Goal: Task Accomplishment & Management: Complete application form

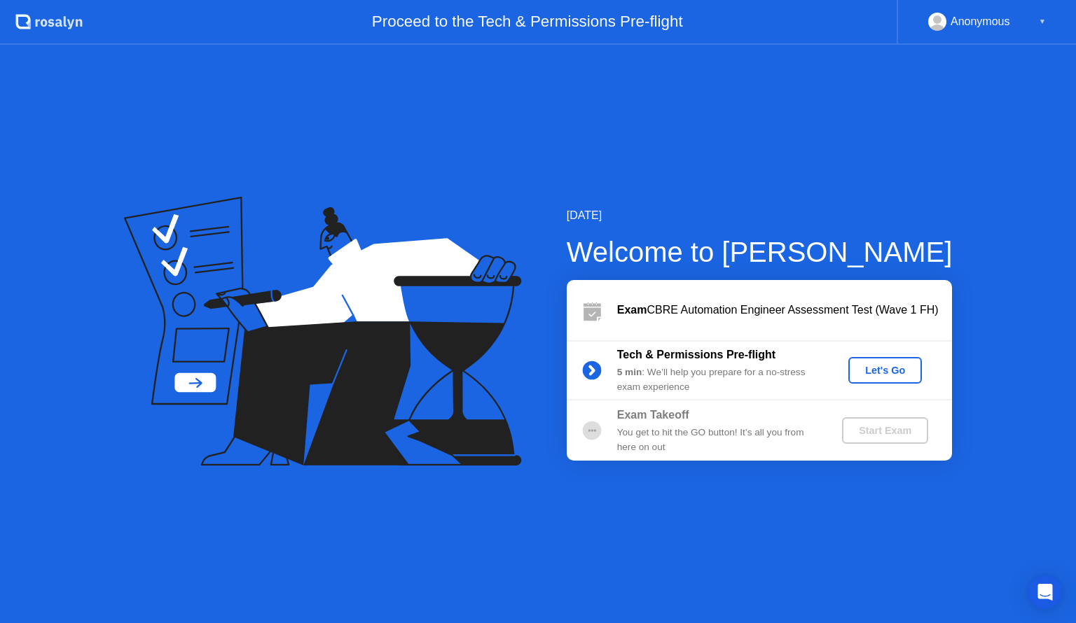
click at [884, 369] on div "Let's Go" at bounding box center [885, 370] width 62 height 11
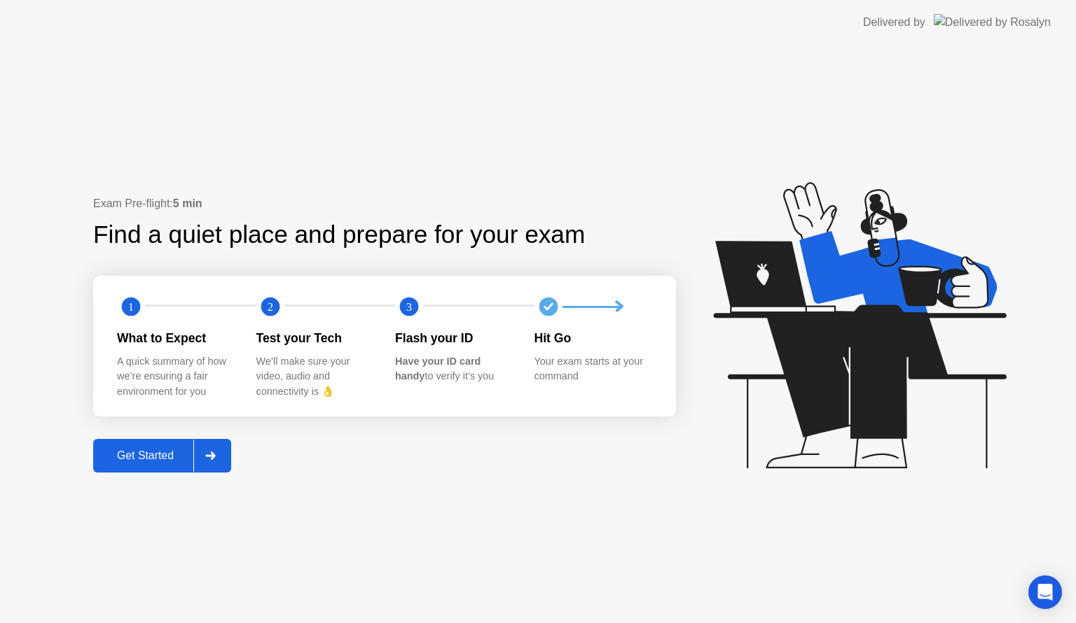
click at [140, 453] on div "Get Started" at bounding box center [145, 456] width 96 height 13
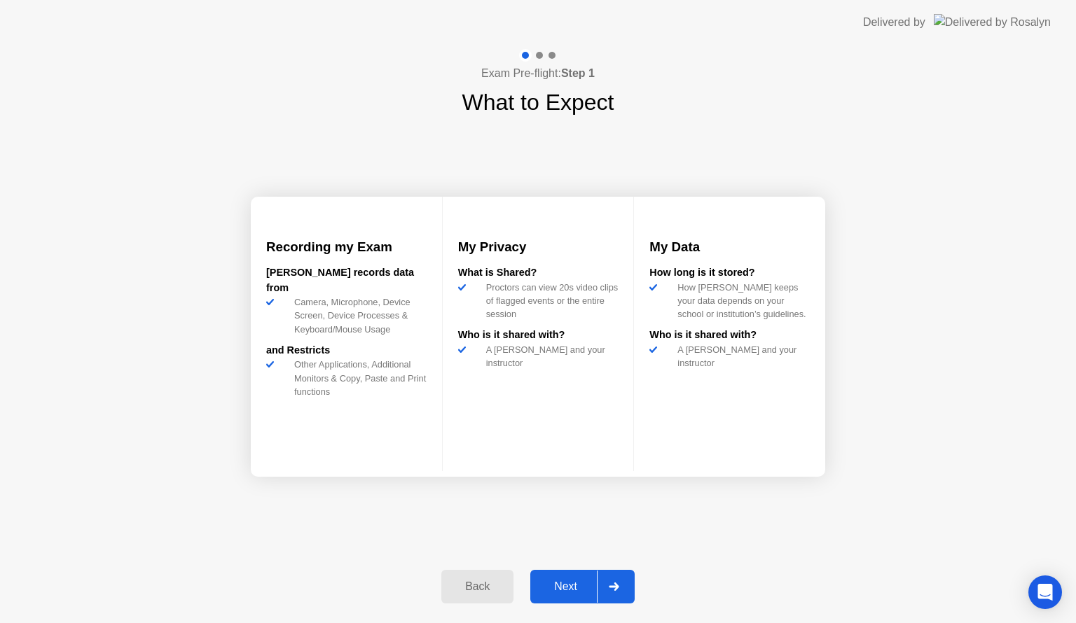
click at [580, 586] on div "Next" at bounding box center [566, 587] width 62 height 13
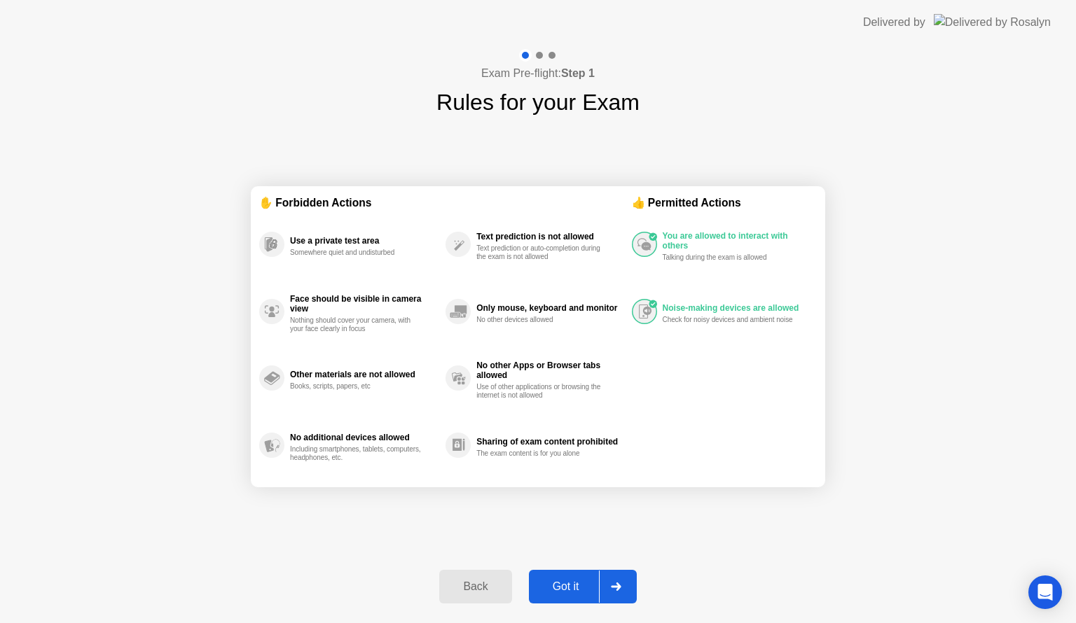
click at [565, 588] on div "Got it" at bounding box center [566, 587] width 66 height 13
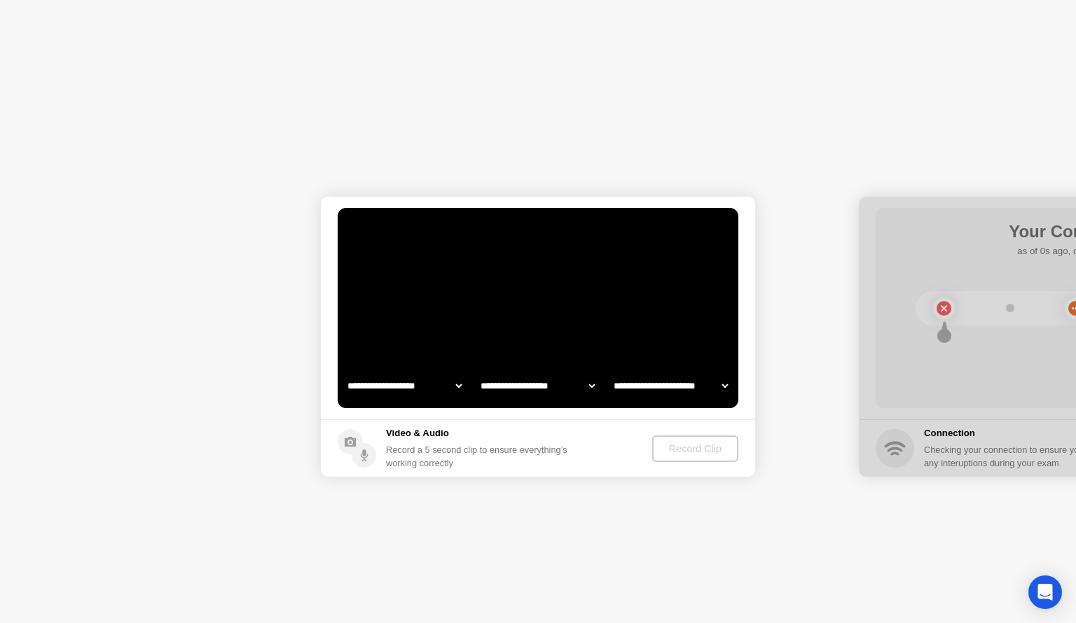
select select "**********"
select select "*******"
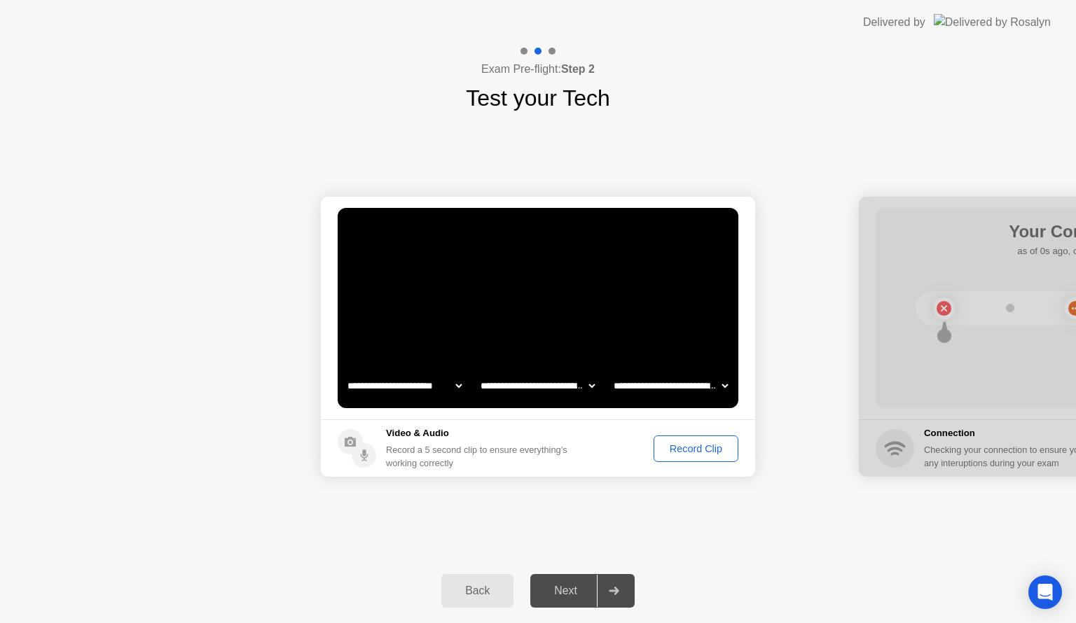
click at [682, 452] on div "Record Clip" at bounding box center [696, 448] width 75 height 11
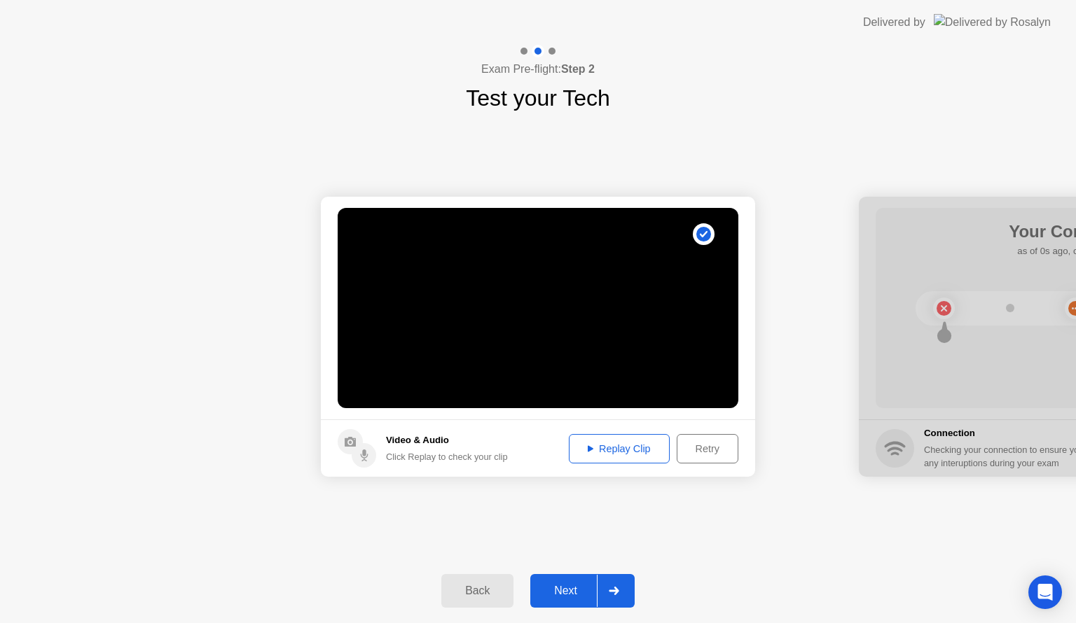
click at [574, 600] on button "Next" at bounding box center [582, 591] width 104 height 34
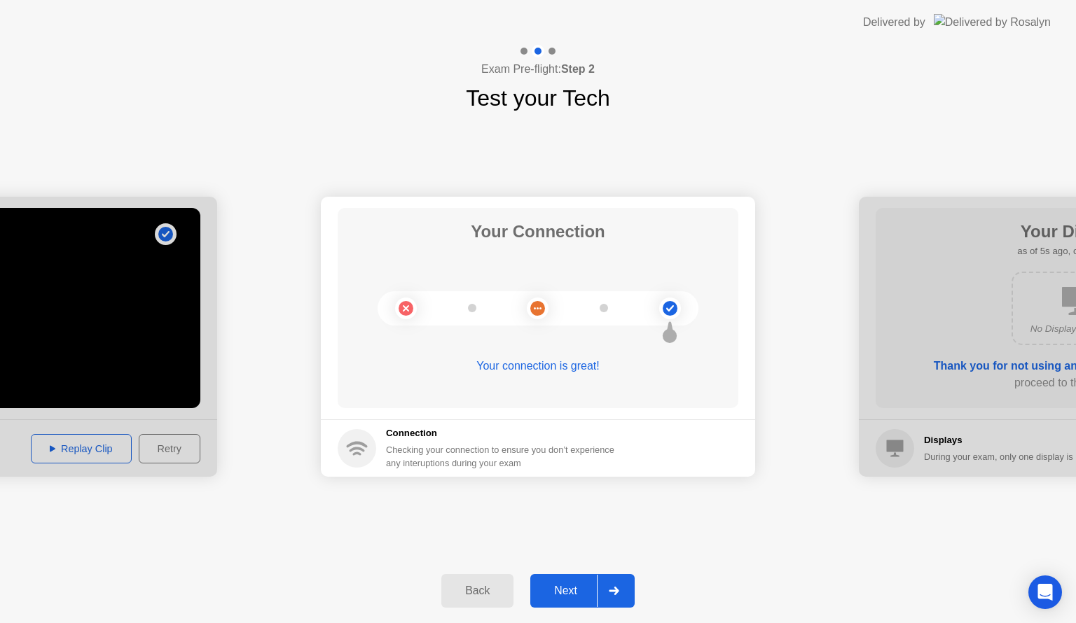
click at [569, 598] on div "Next" at bounding box center [566, 591] width 62 height 13
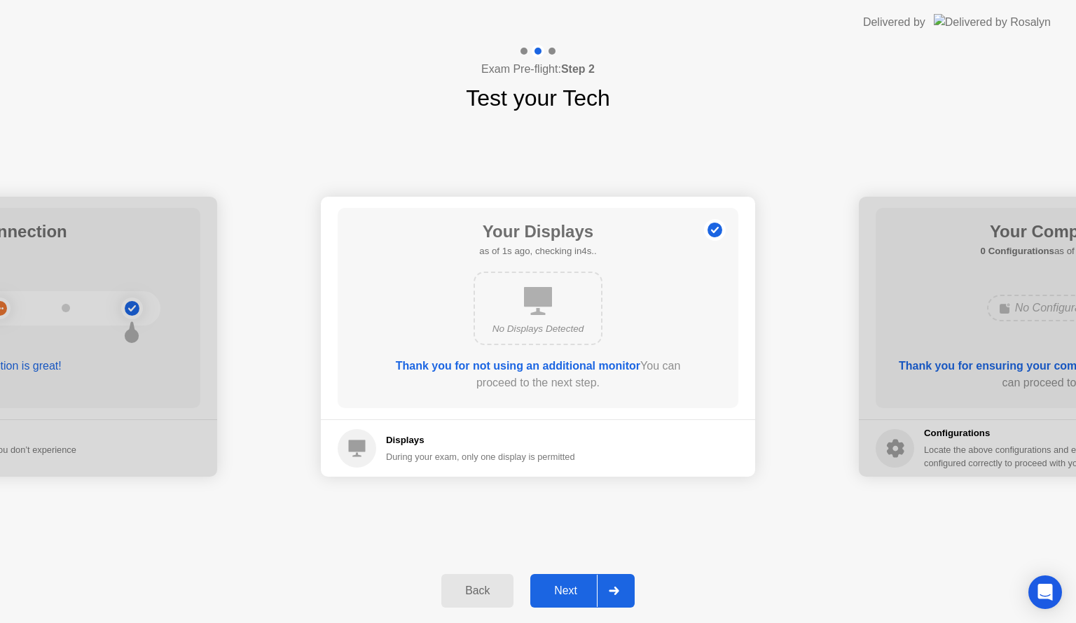
click at [569, 598] on div "Next" at bounding box center [566, 591] width 62 height 13
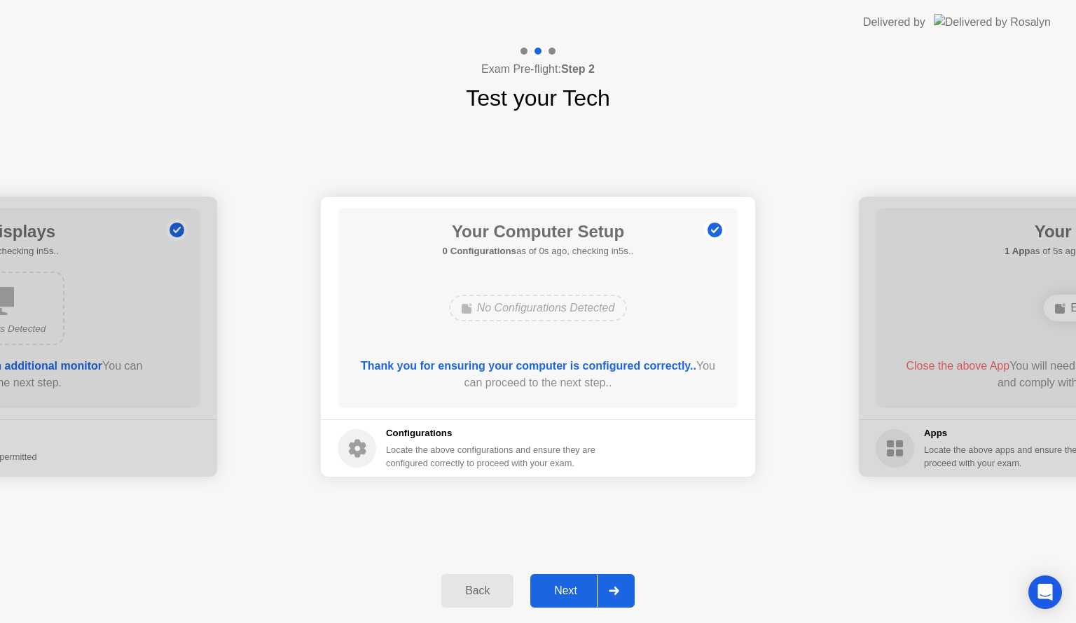
click at [569, 598] on div "Next" at bounding box center [566, 591] width 62 height 13
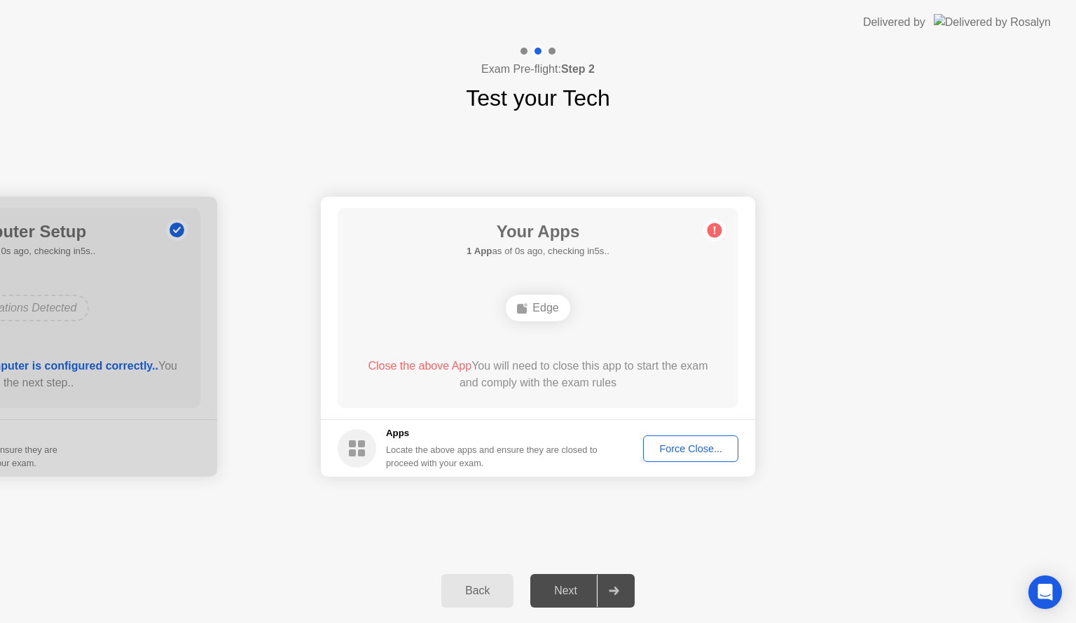
click at [679, 454] on div "Force Close..." at bounding box center [690, 448] width 85 height 11
click at [669, 446] on div "Force Close..." at bounding box center [690, 448] width 85 height 11
click at [408, 365] on span "Close the above App" at bounding box center [420, 366] width 104 height 12
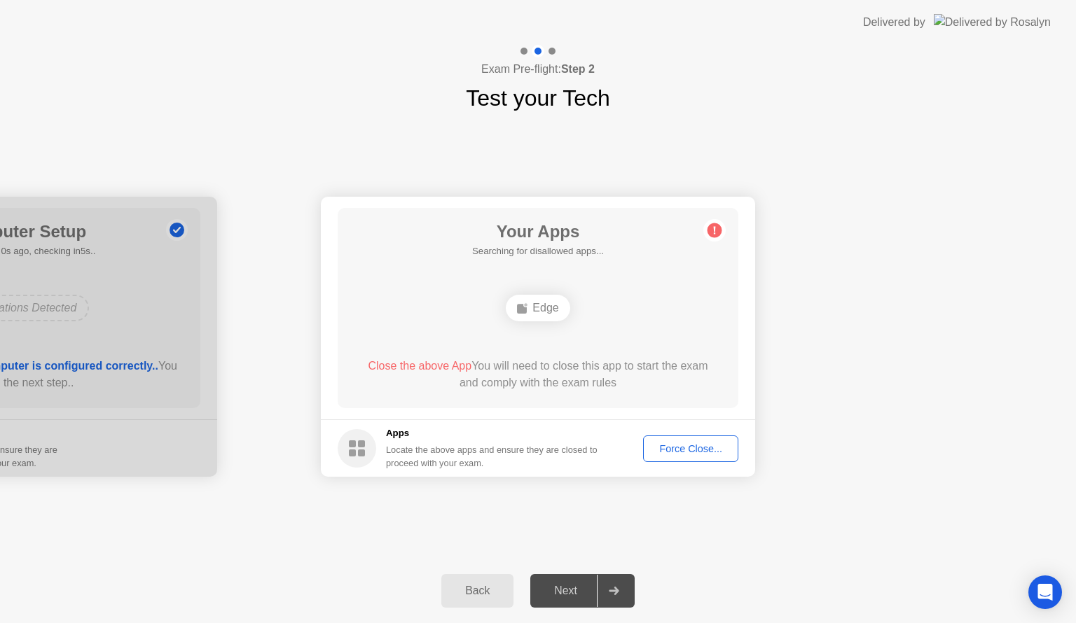
click at [546, 310] on div "Edge" at bounding box center [538, 308] width 64 height 27
click at [676, 447] on div "Force Close..." at bounding box center [690, 448] width 85 height 11
click at [436, 362] on span "Close the above App" at bounding box center [420, 366] width 104 height 12
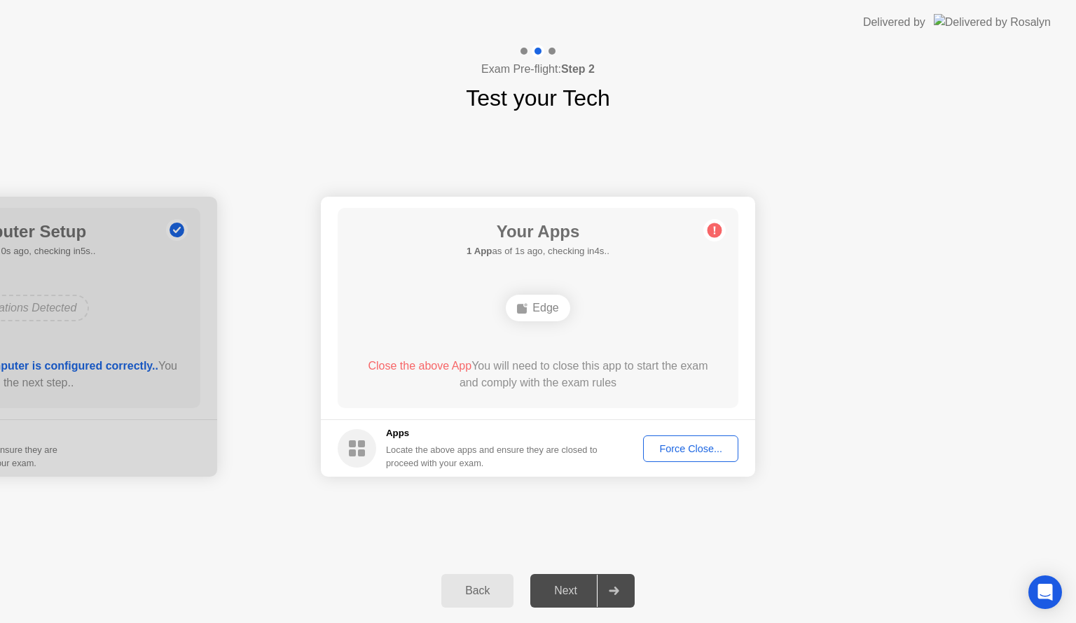
click at [436, 362] on span "Close the above App" at bounding box center [420, 366] width 104 height 12
click at [702, 443] on div "Force Close..." at bounding box center [690, 448] width 85 height 11
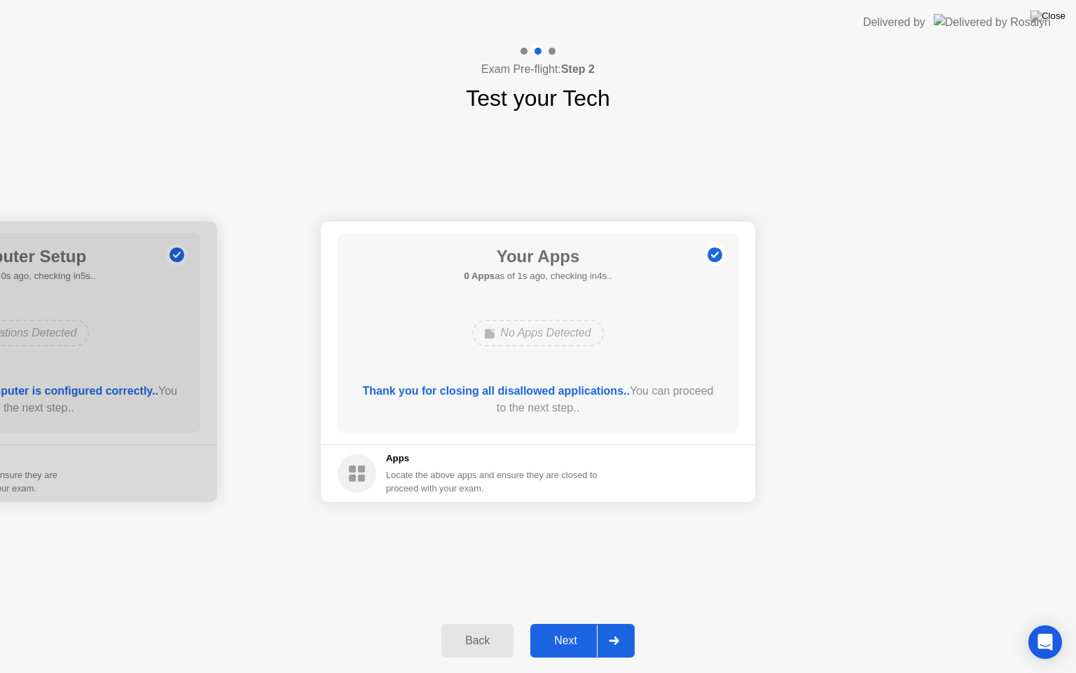
click at [563, 623] on div "Next" at bounding box center [566, 640] width 62 height 13
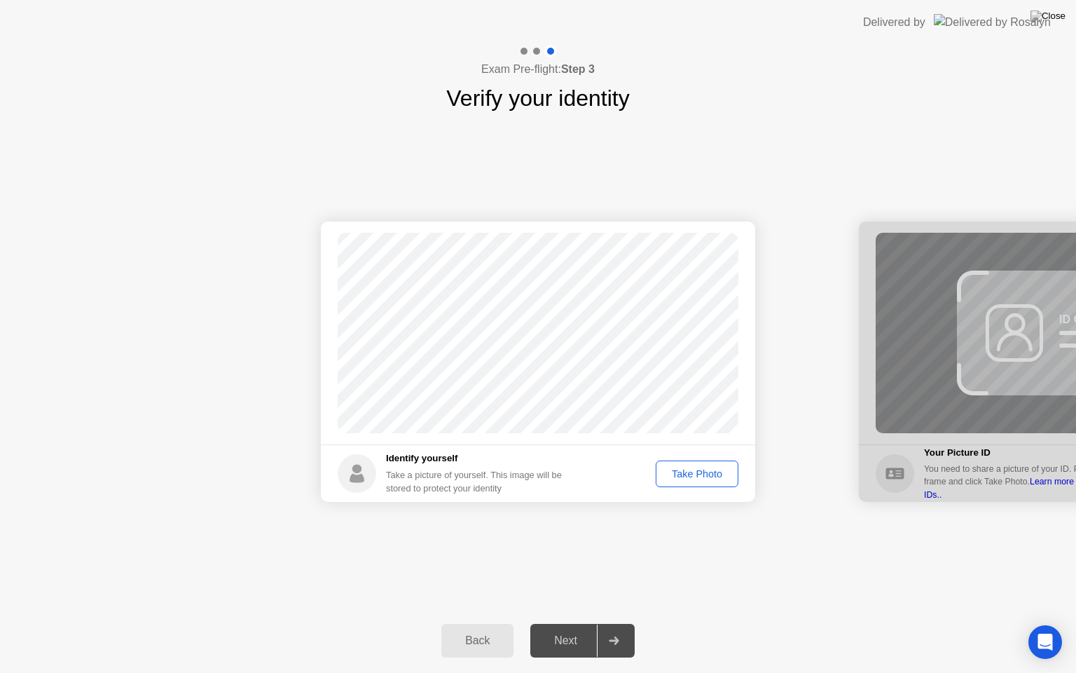
click at [708, 475] on div "Take Photo" at bounding box center [697, 473] width 73 height 11
click at [572, 623] on div "Next" at bounding box center [566, 640] width 62 height 13
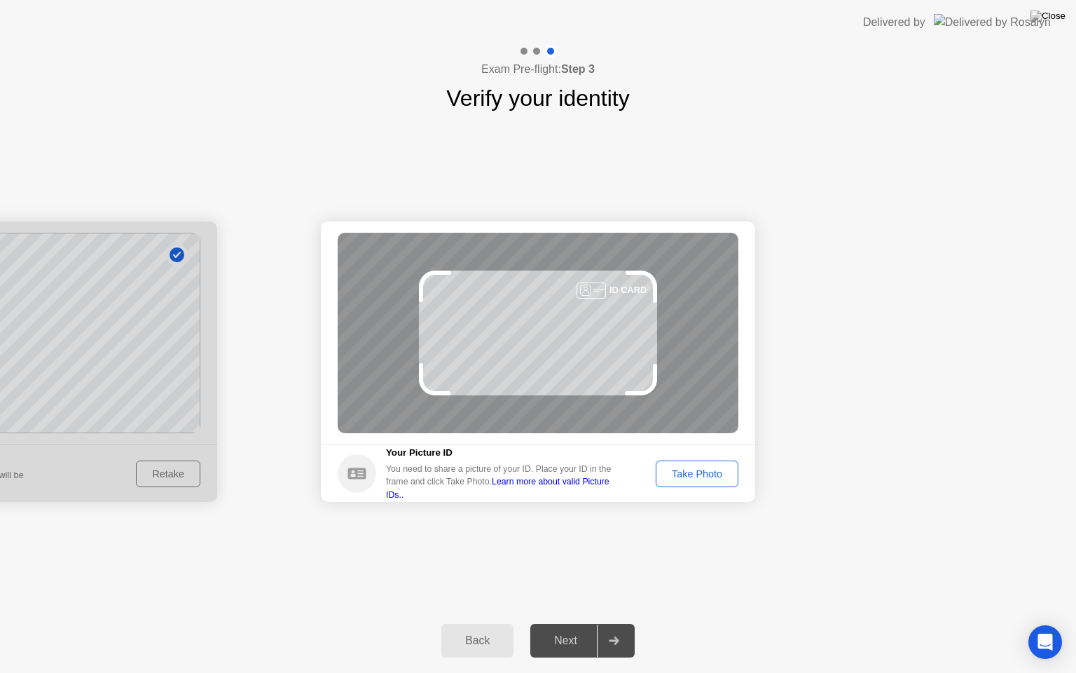
click at [712, 475] on div "Take Photo" at bounding box center [697, 473] width 73 height 11
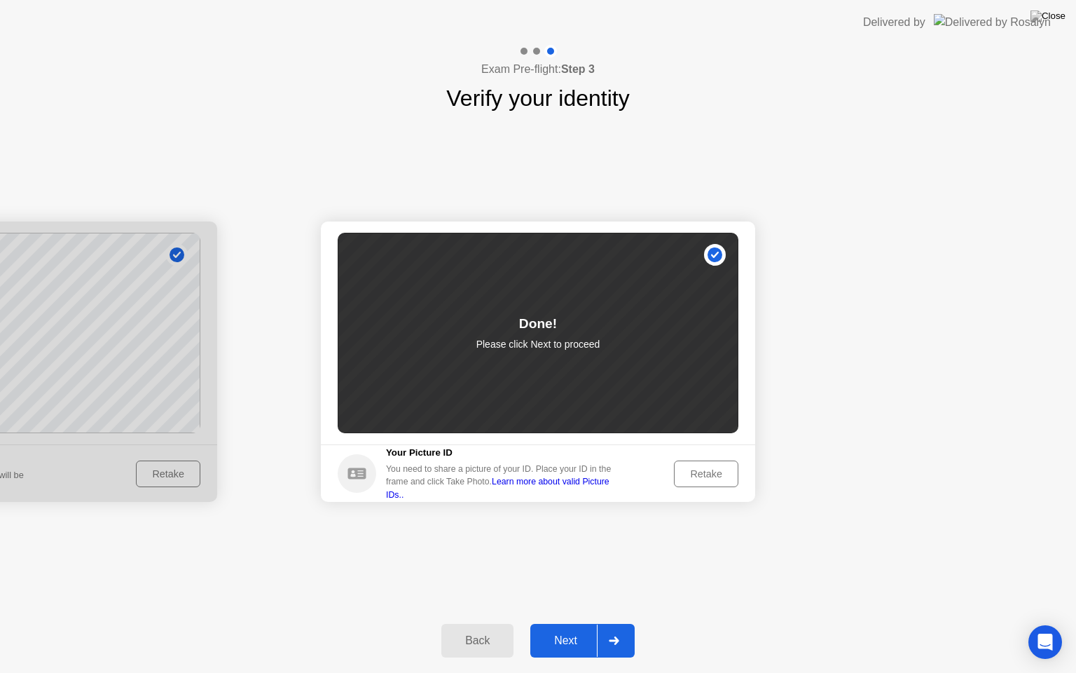
click at [572, 623] on div "Next" at bounding box center [566, 640] width 62 height 13
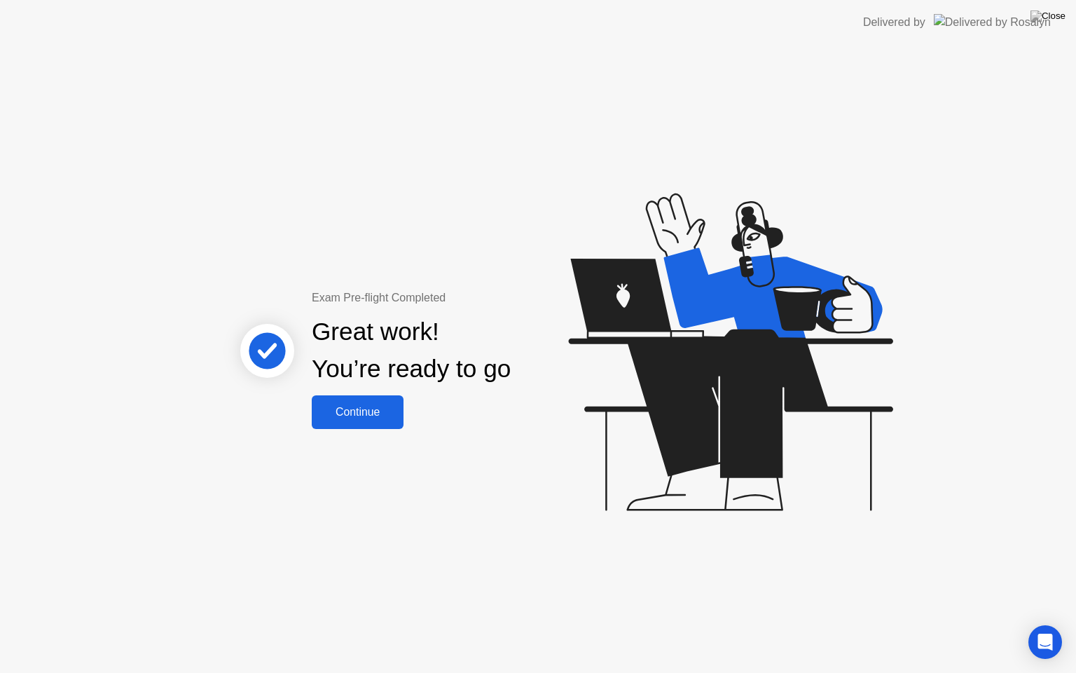
click at [352, 412] on div "Continue" at bounding box center [357, 412] width 83 height 13
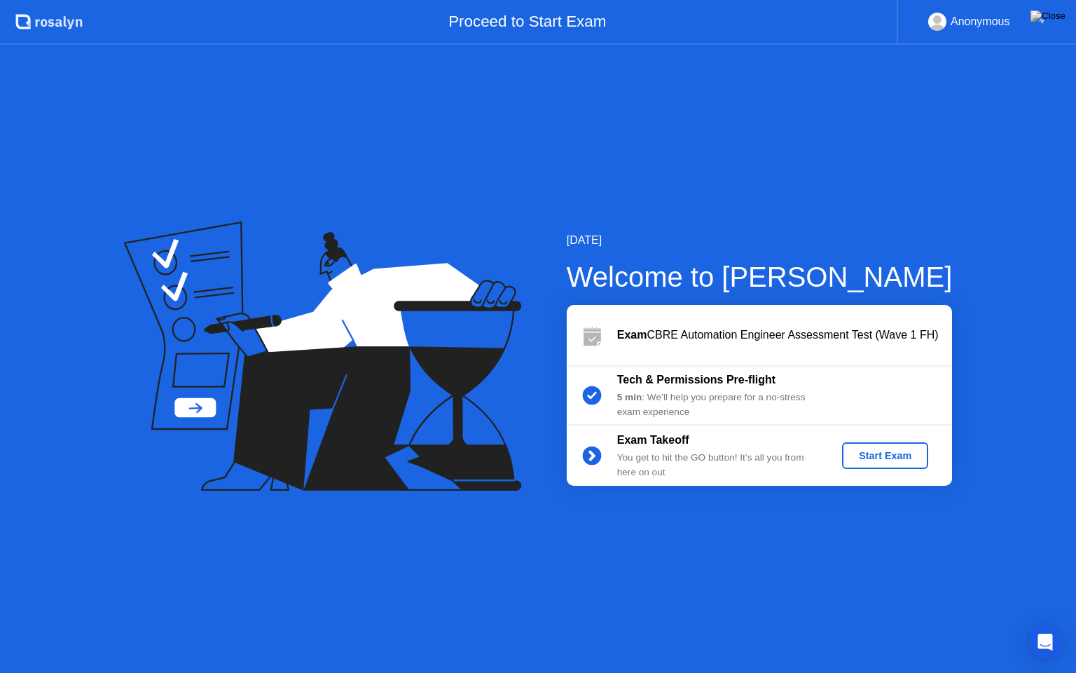
click at [910, 453] on div "Start Exam" at bounding box center [885, 455] width 75 height 11
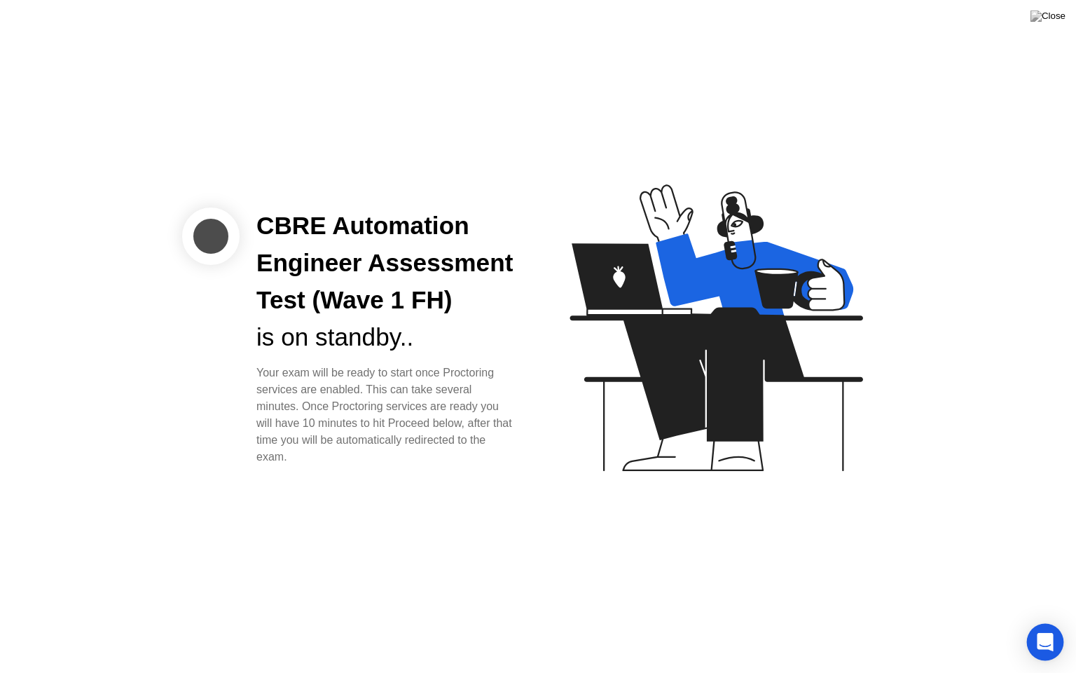
click at [1045, 623] on icon "Open Intercom Messenger" at bounding box center [1045, 642] width 16 height 18
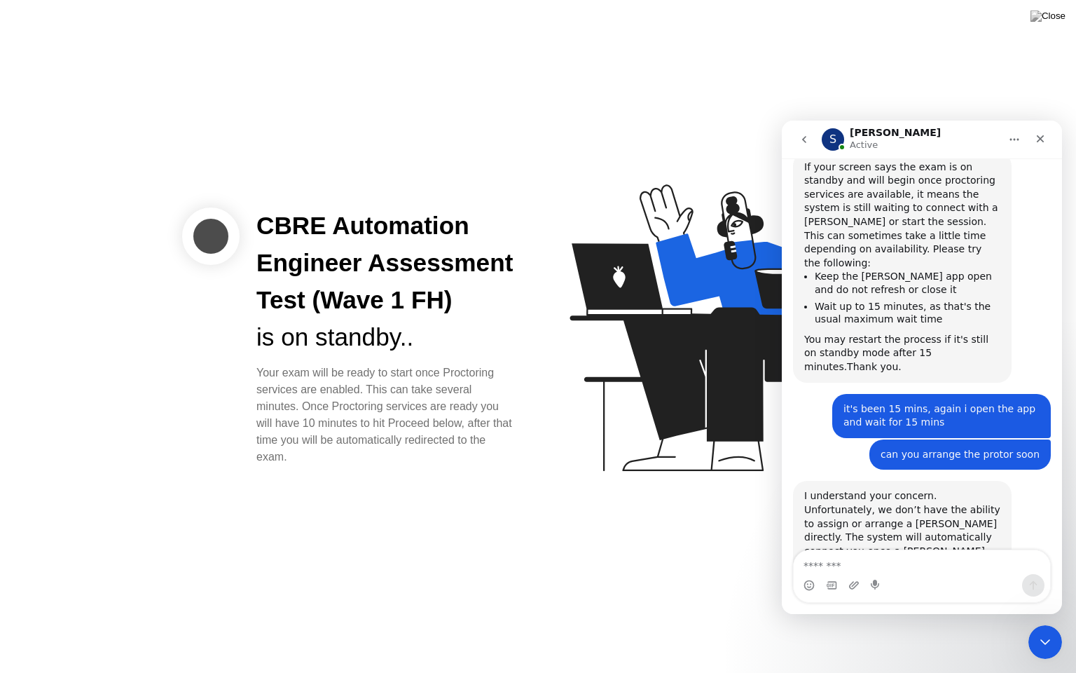
scroll to position [973, 0]
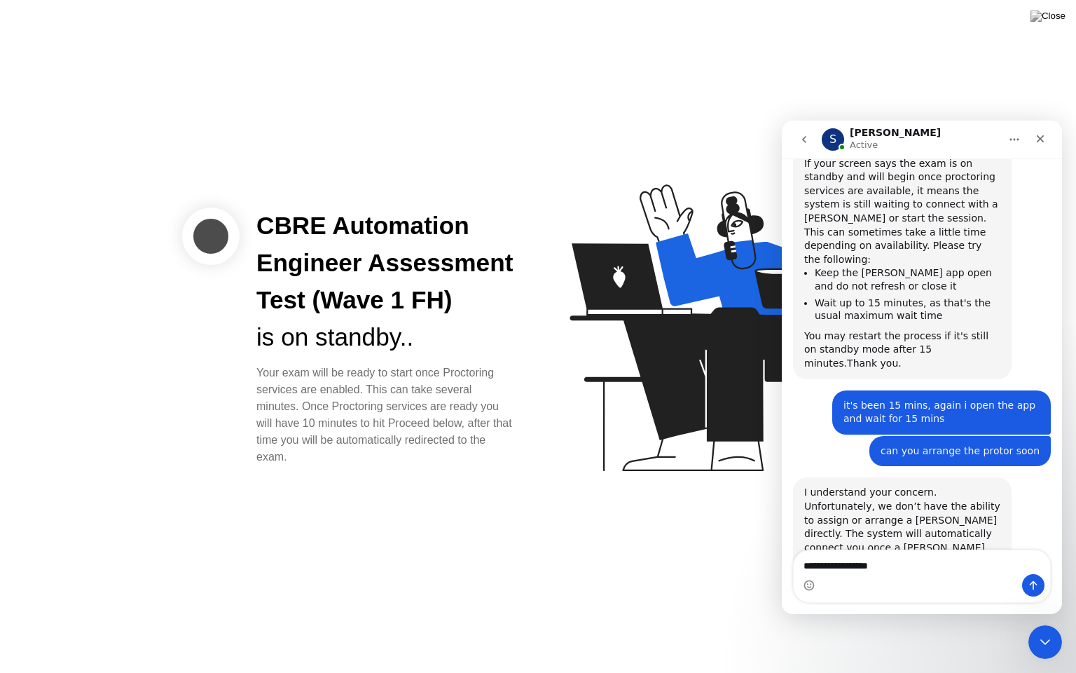
type textarea "**********"
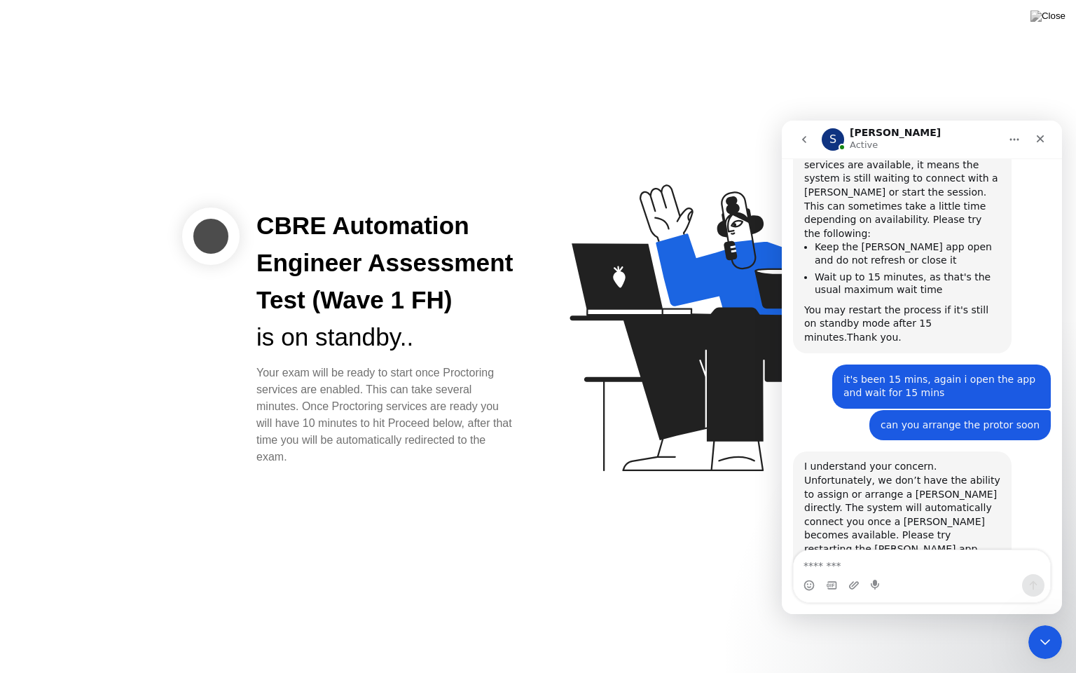
scroll to position [1015, 0]
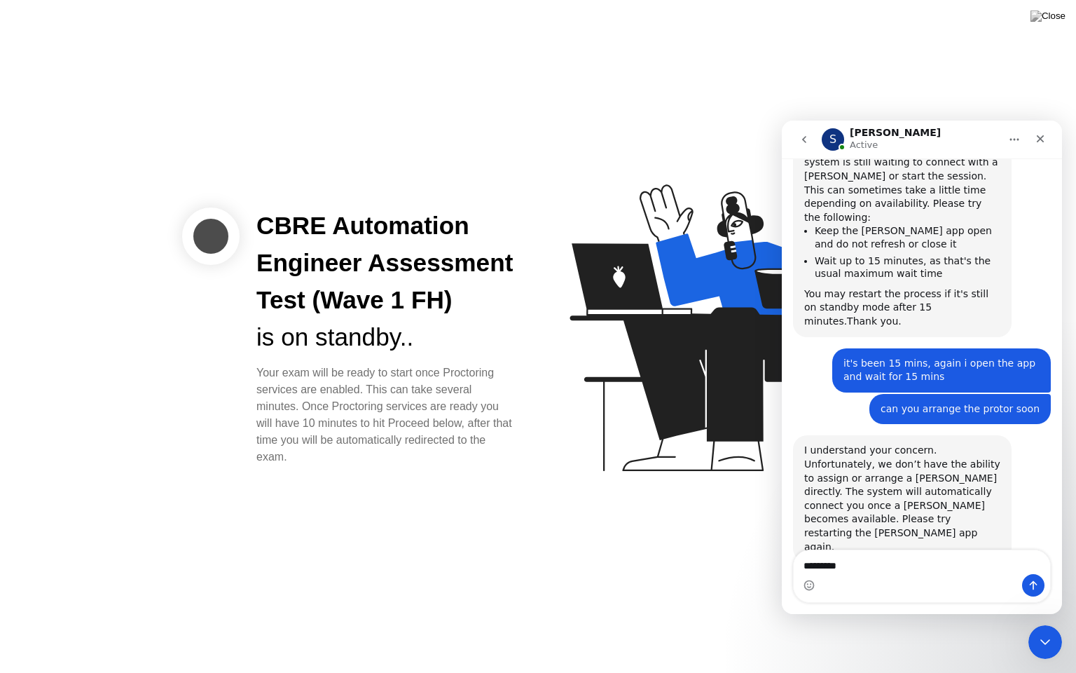
type textarea "**********"
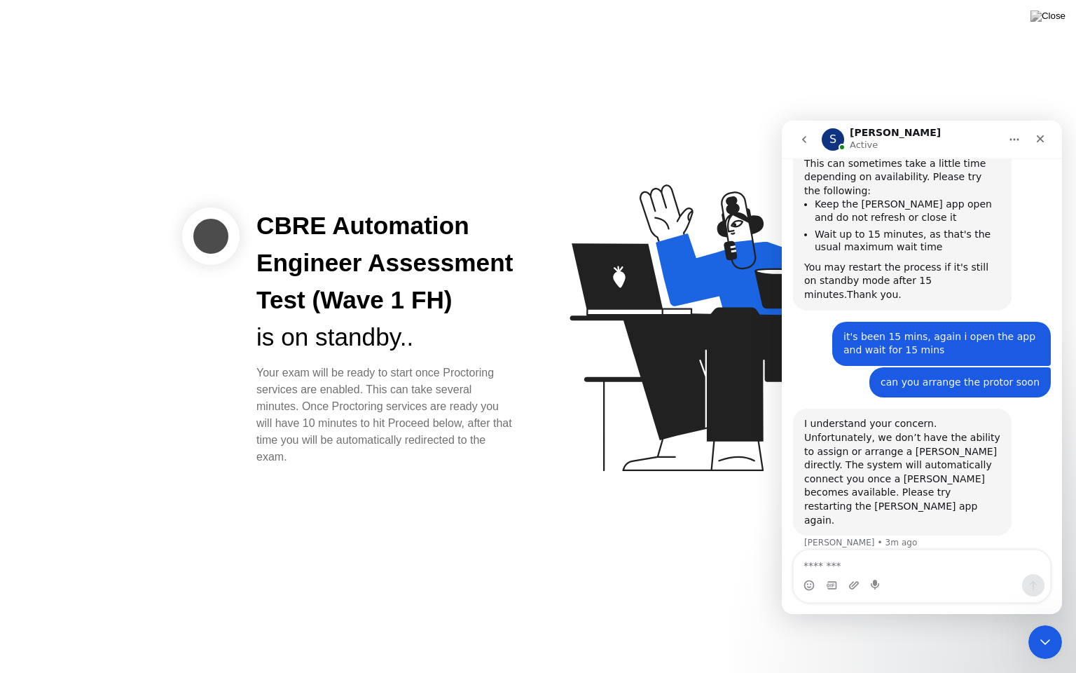
scroll to position [1047, 0]
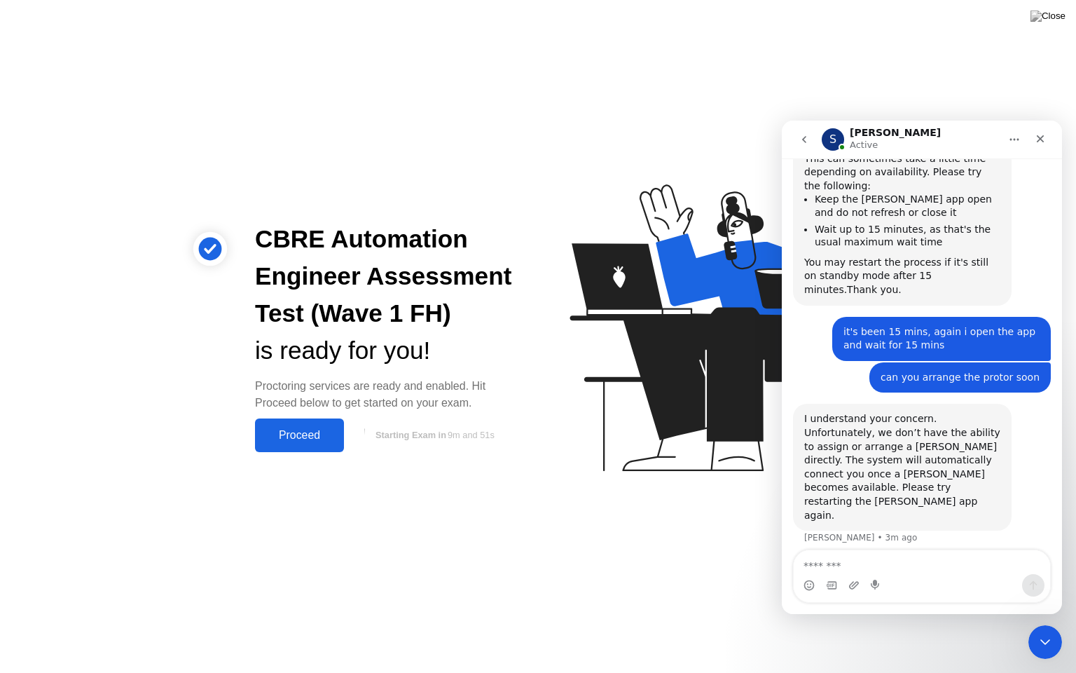
click at [559, 550] on div "CBRE Automation Engineer Assessment Test (Wave 1 FH) is ready for you! Proctori…" at bounding box center [538, 336] width 1076 height 673
click at [1041, 623] on icon "Close Intercom Messenger" at bounding box center [1043, 639] width 17 height 17
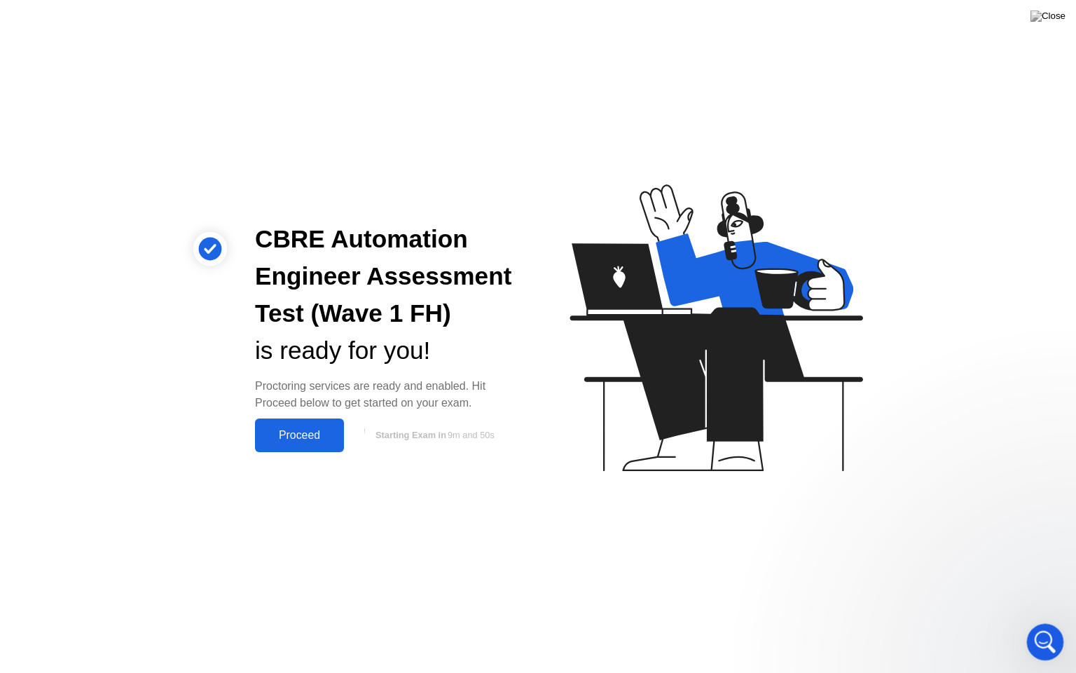
scroll to position [782, 0]
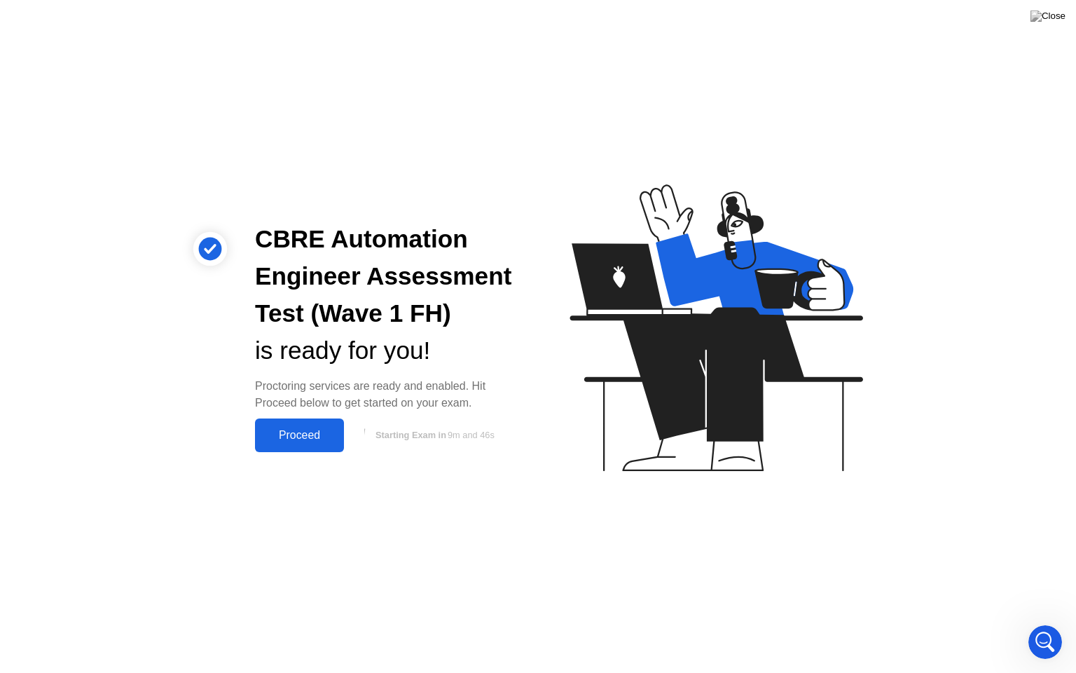
click at [317, 431] on div "Proceed" at bounding box center [299, 435] width 81 height 13
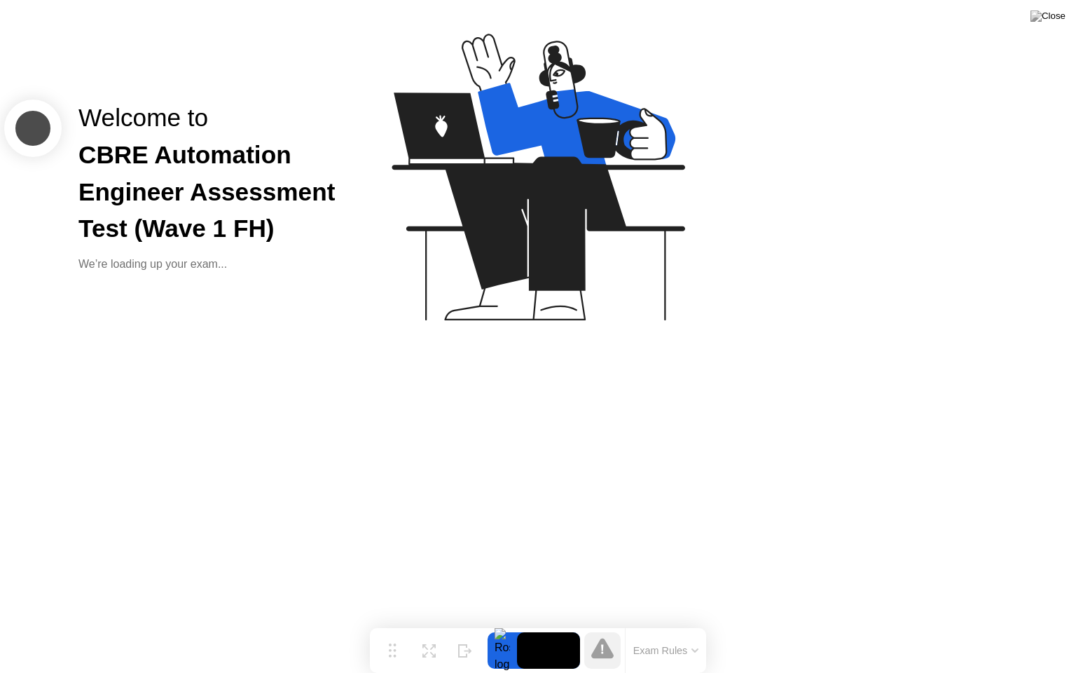
click at [691, 623] on button "Exam Rules" at bounding box center [666, 650] width 74 height 13
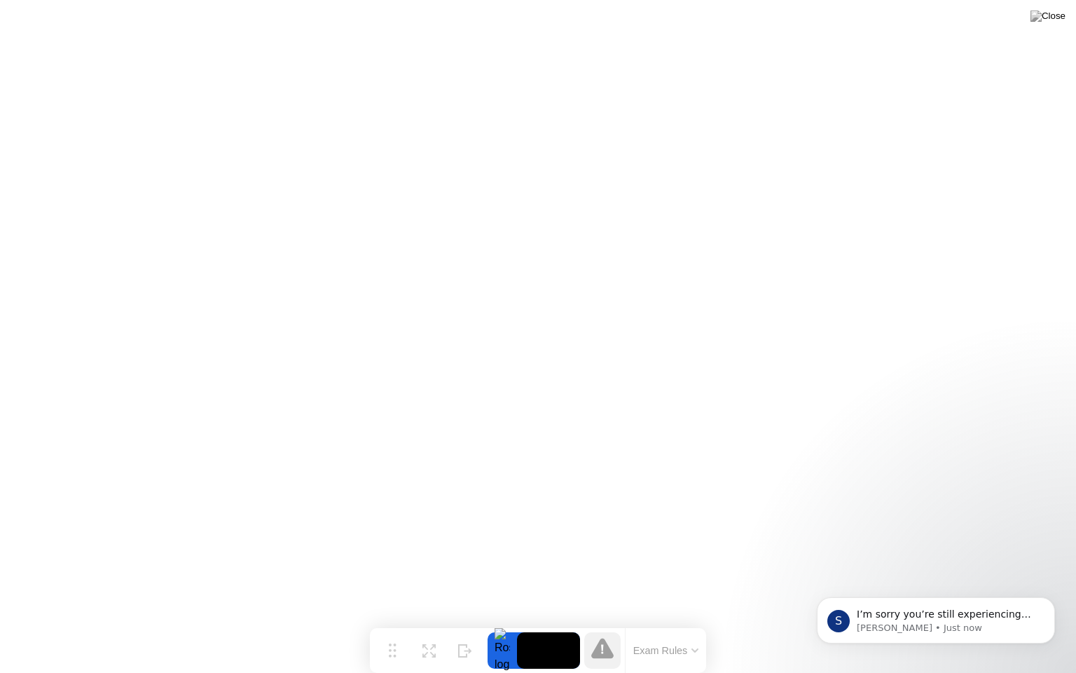
click at [917, 623] on body "S I’m sorry you’re still experiencing this. If the [PERSON_NAME] app continues …" at bounding box center [935, 616] width 269 height 87
click at [1052, 601] on icon "Dismiss notification" at bounding box center [1051, 601] width 8 height 8
